Goal: Task Accomplishment & Management: Use online tool/utility

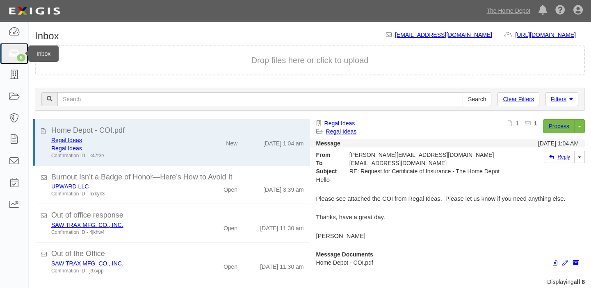
click at [13, 63] on link "8" at bounding box center [14, 54] width 28 height 22
click at [10, 55] on icon at bounding box center [13, 53] width 11 height 9
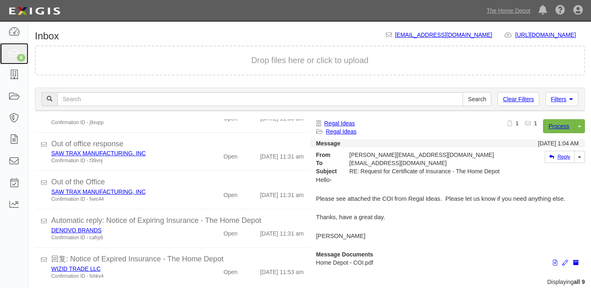
scroll to position [149, 0]
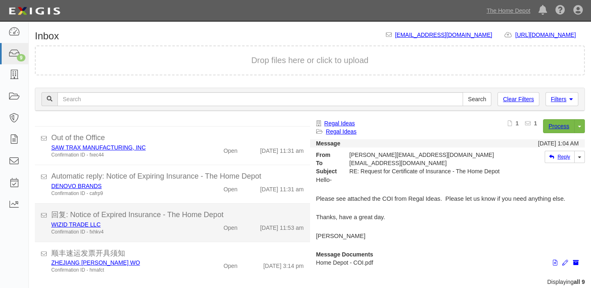
scroll to position [194, 0]
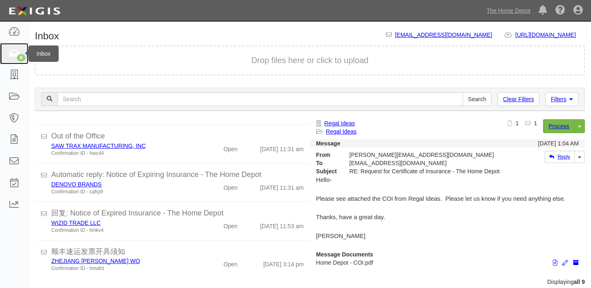
click at [7, 55] on link "9" at bounding box center [14, 54] width 28 height 22
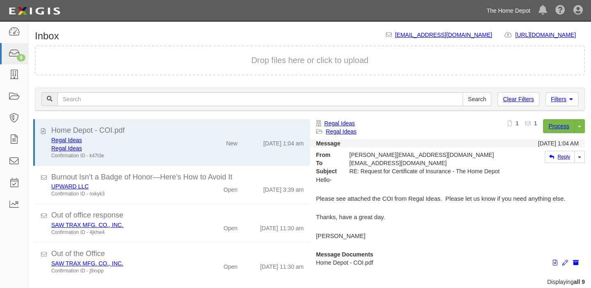
click at [493, 9] on link "The Home Depot" at bounding box center [509, 10] width 52 height 16
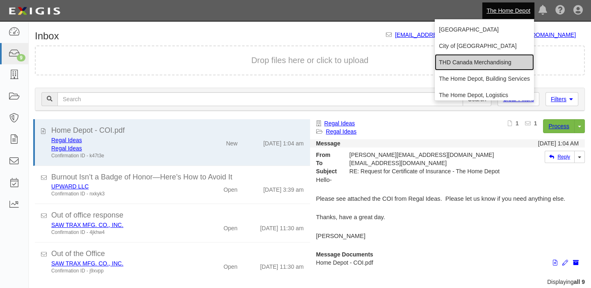
click at [465, 60] on link "THD Canada Merchandising" at bounding box center [484, 62] width 99 height 16
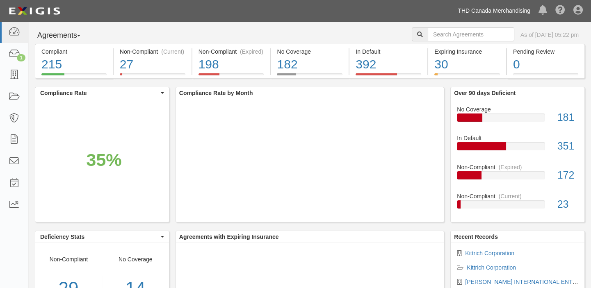
click at [479, 8] on link "THD Canada Merchandising" at bounding box center [494, 10] width 81 height 16
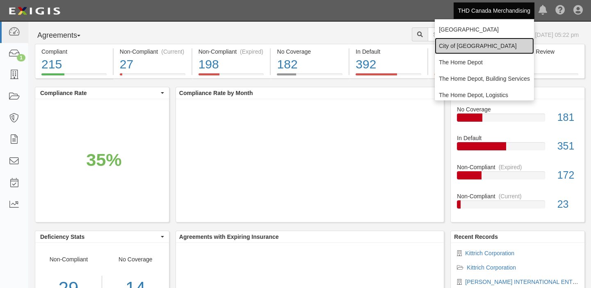
click at [456, 45] on link "City of [GEOGRAPHIC_DATA]" at bounding box center [484, 46] width 99 height 16
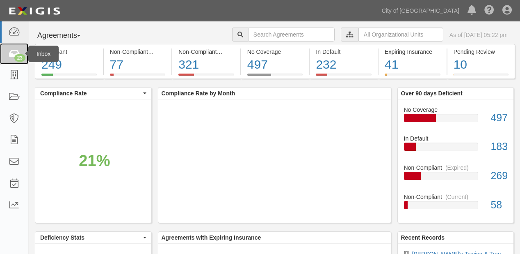
click at [18, 48] on link "23" at bounding box center [14, 54] width 28 height 22
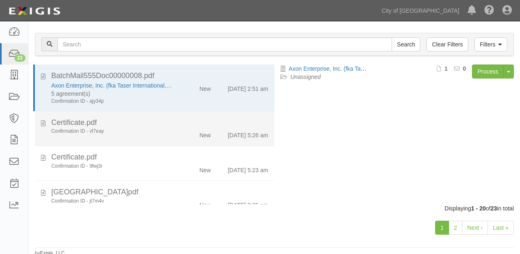
scroll to position [57, 0]
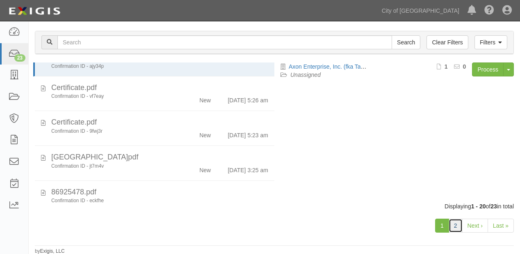
click at [453, 224] on link "2" at bounding box center [456, 225] width 14 height 14
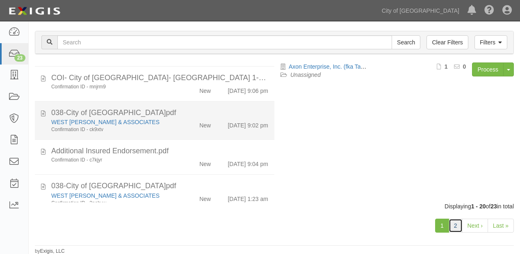
scroll to position [328, 0]
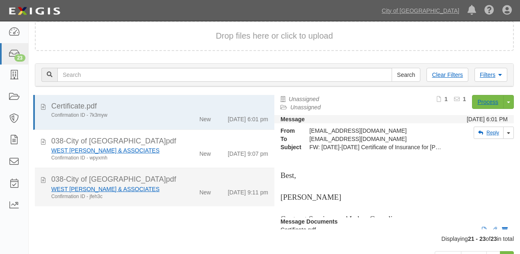
scroll to position [57, 0]
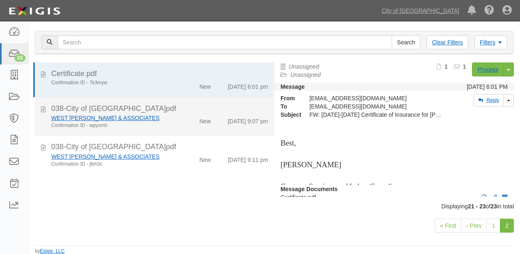
click at [188, 124] on div "New" at bounding box center [198, 119] width 38 height 11
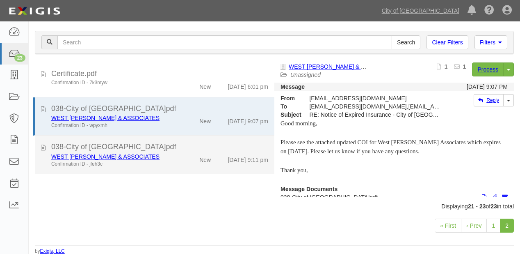
click at [199, 153] on div "New" at bounding box center [204, 157] width 11 height 11
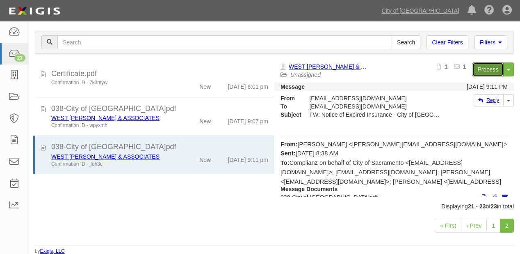
click at [487, 72] on link "Process" at bounding box center [488, 69] width 32 height 14
click at [432, 11] on link "City of [GEOGRAPHIC_DATA]" at bounding box center [421, 10] width 86 height 16
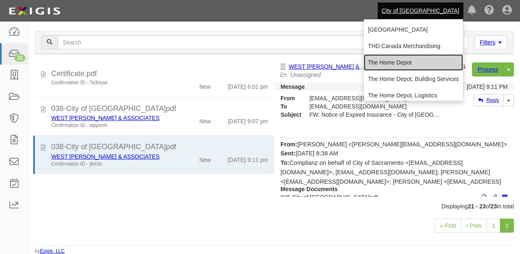
click at [416, 58] on link "The Home Depot" at bounding box center [413, 62] width 99 height 16
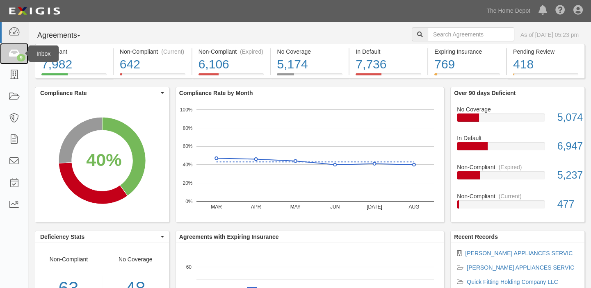
click at [0, 49] on link "9" at bounding box center [14, 54] width 28 height 22
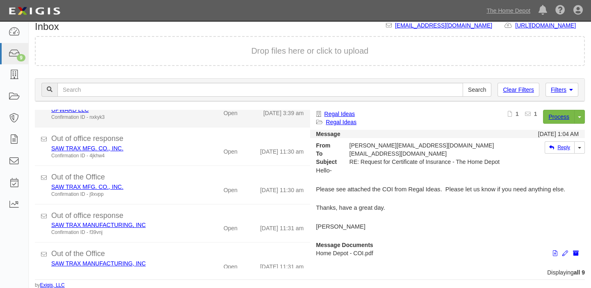
scroll to position [149, 0]
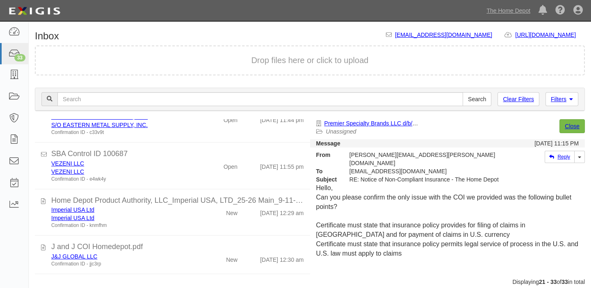
scroll to position [112, 0]
